Goal: Information Seeking & Learning: Learn about a topic

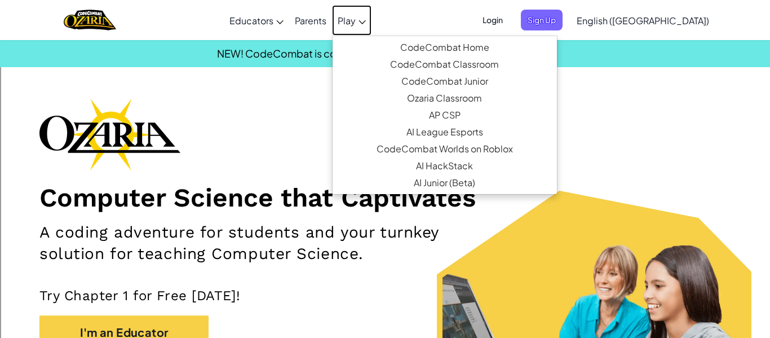
click at [372, 30] on link "Play" at bounding box center [351, 20] width 39 height 30
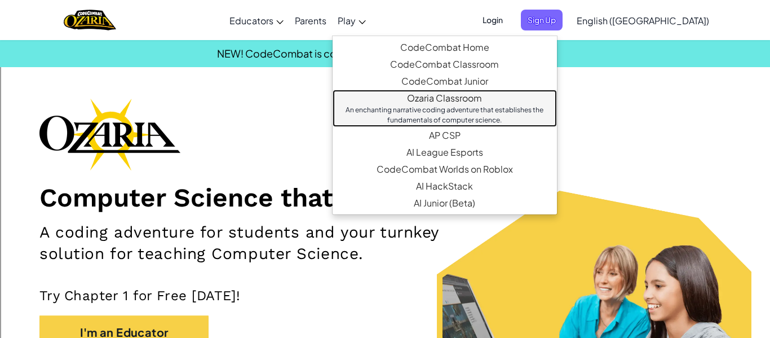
click at [546, 111] on div "An enchanting narrative coding adventure that establishes the fundamentals of c…" at bounding box center [445, 115] width 202 height 20
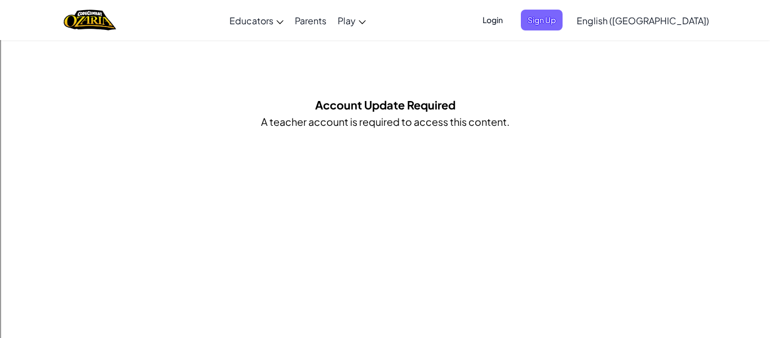
click at [510, 26] on span "Login" at bounding box center [493, 20] width 34 height 21
